Goal: Information Seeking & Learning: Check status

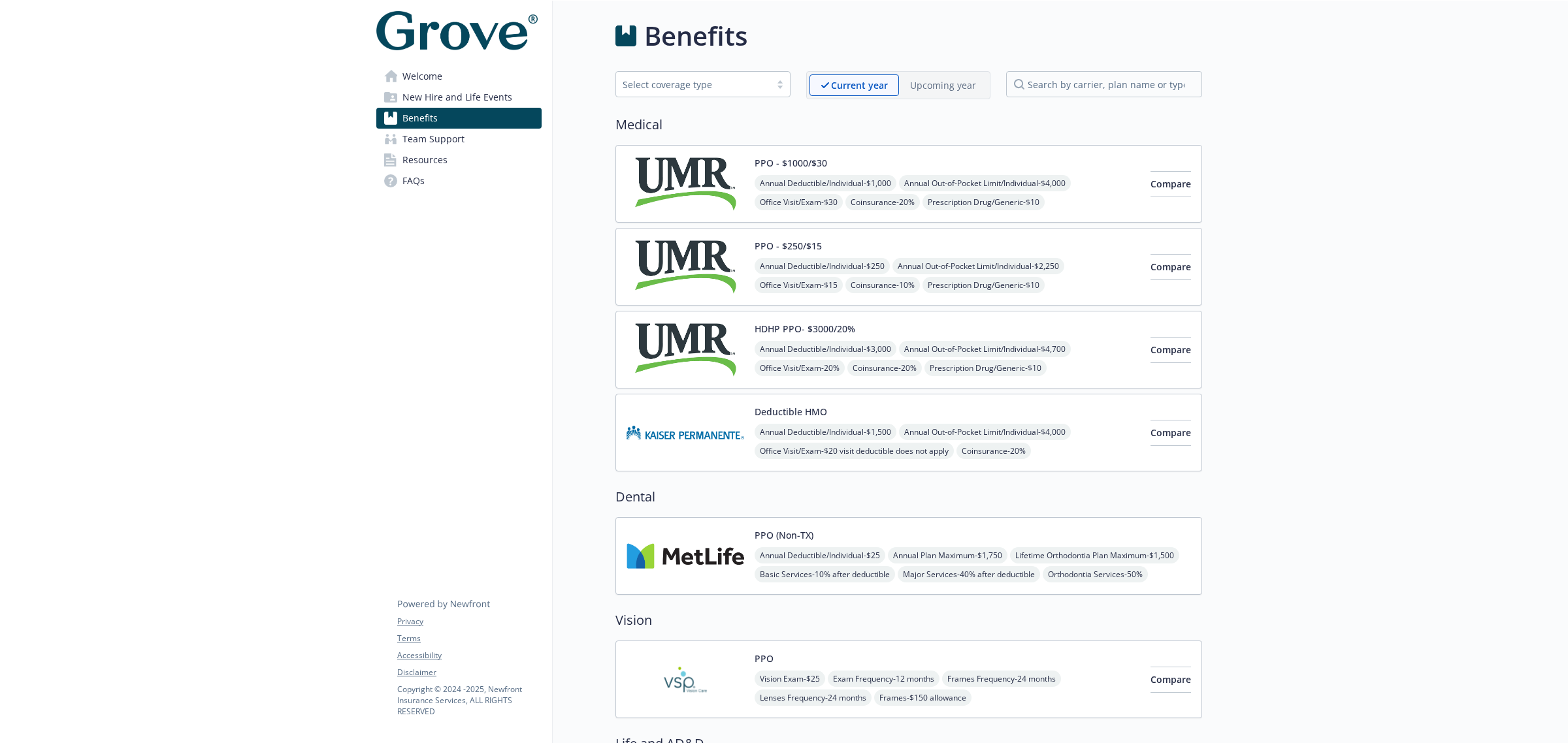
click at [900, 83] on div "Upcoming year" at bounding box center [943, 85] width 88 height 22
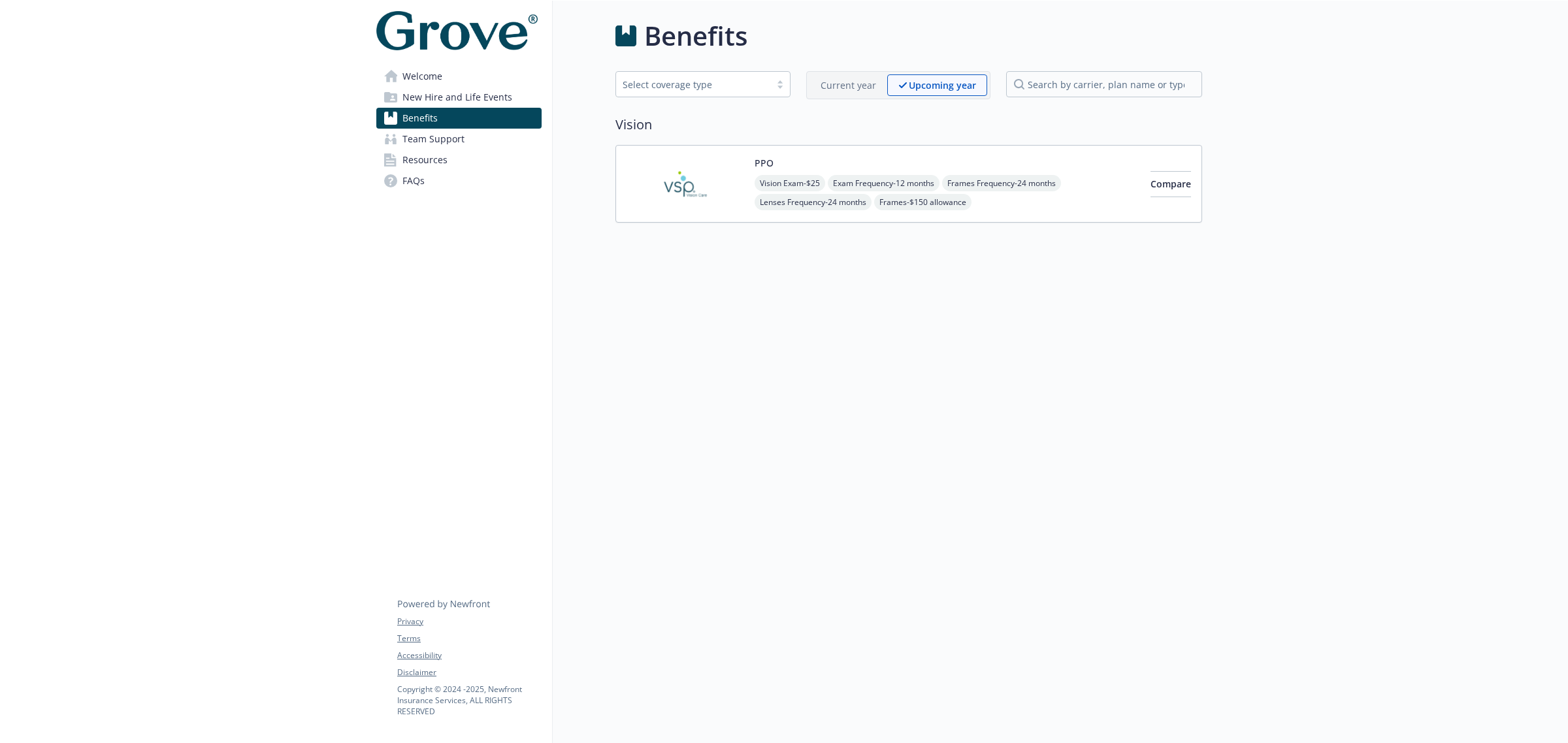
click at [824, 82] on p "Current year" at bounding box center [848, 85] width 56 height 14
